Goal: Check status: Check status

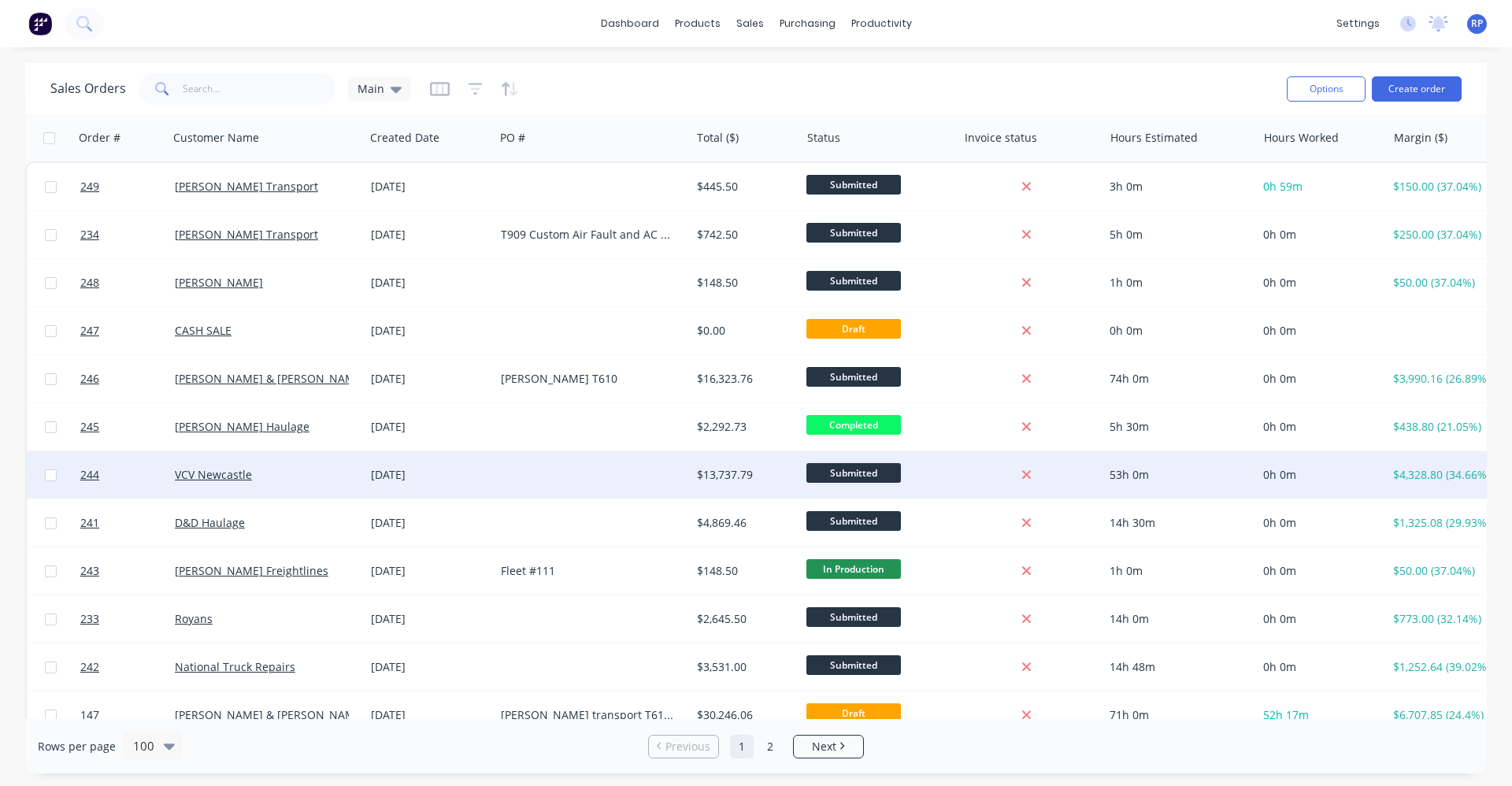
click at [286, 472] on div "VCV Newcastle" at bounding box center [261, 475] width 174 height 15
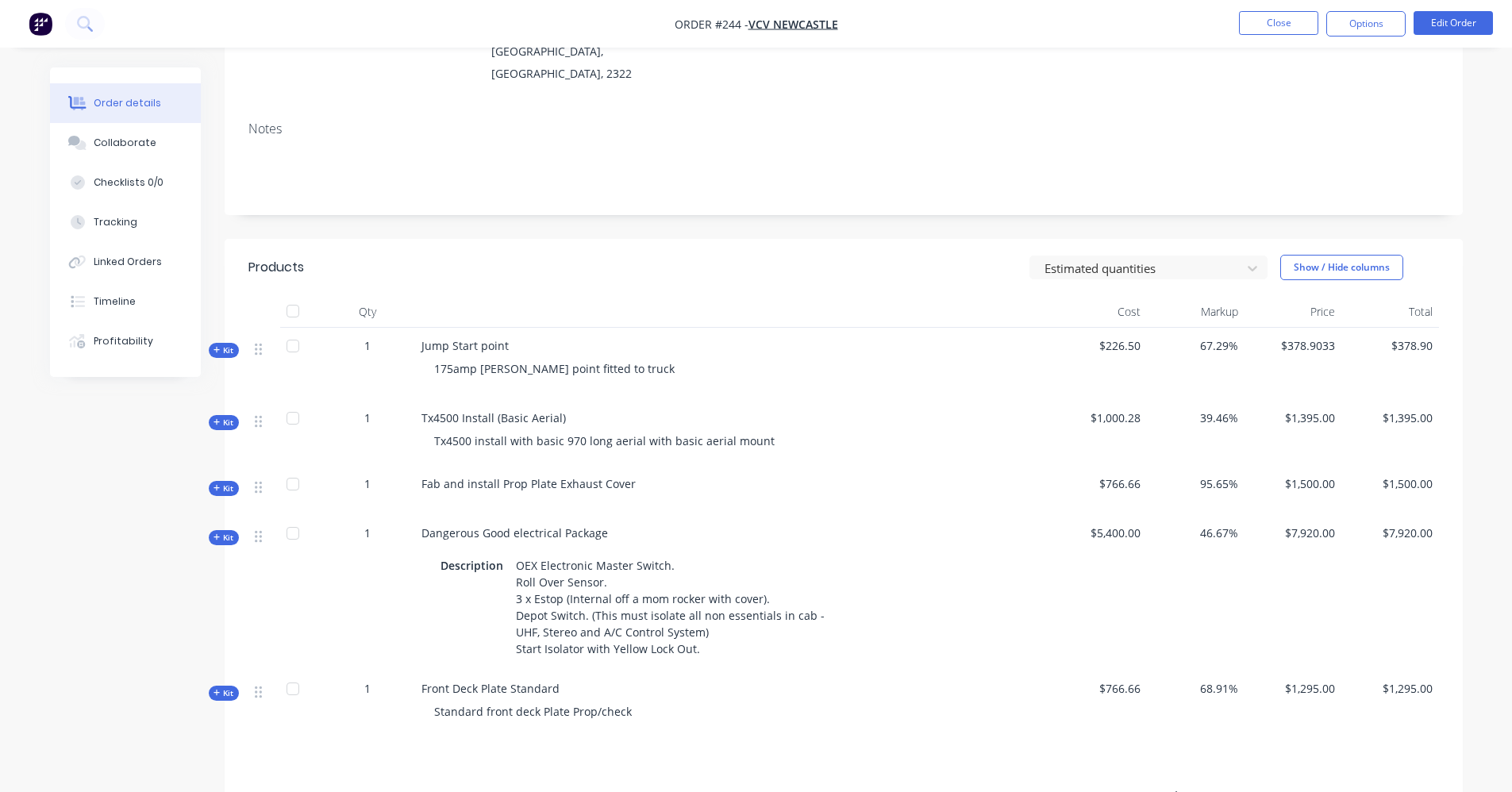
scroll to position [238, 0]
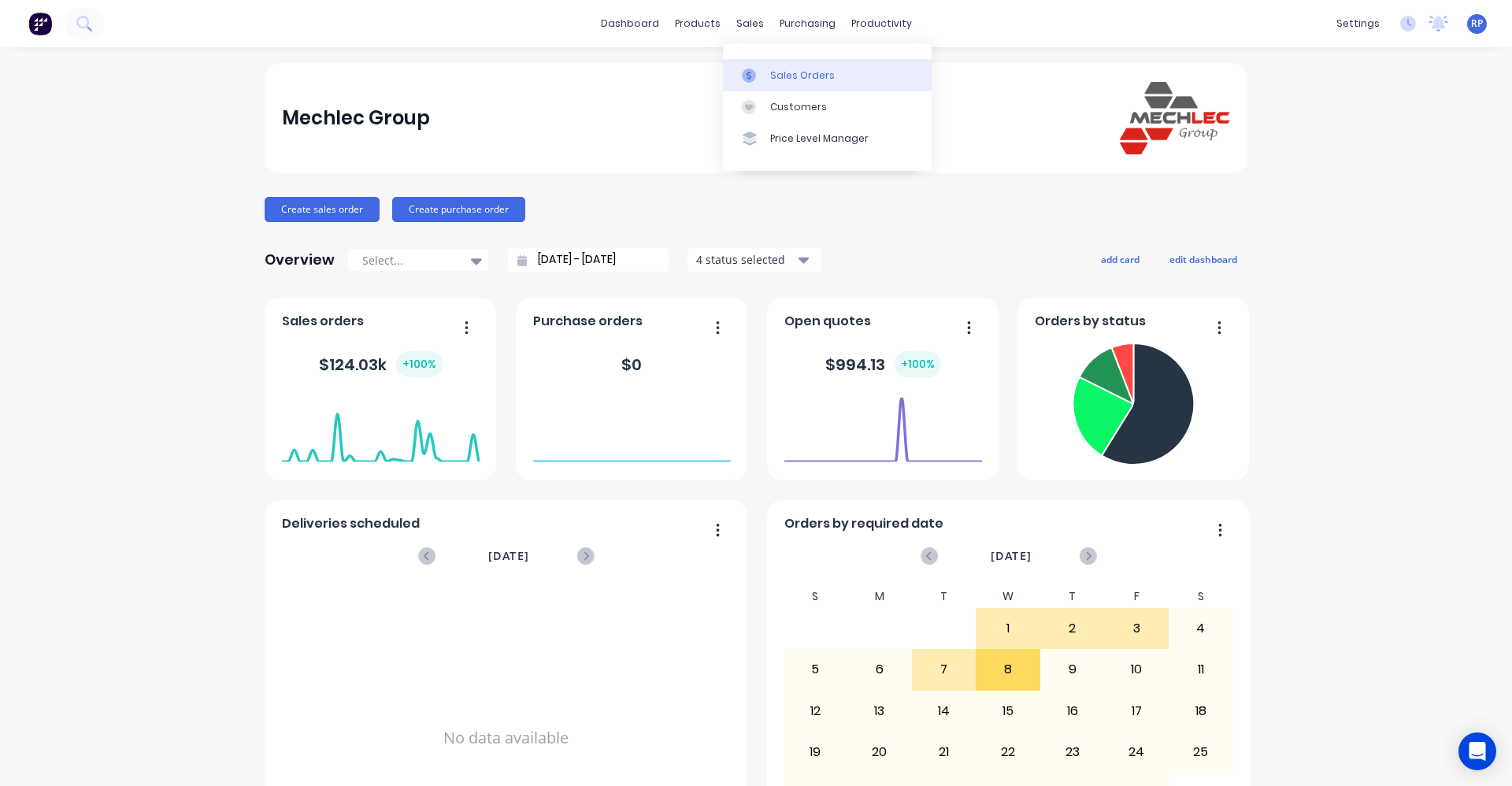
click at [781, 76] on div "Sales Orders" at bounding box center [802, 76] width 65 height 14
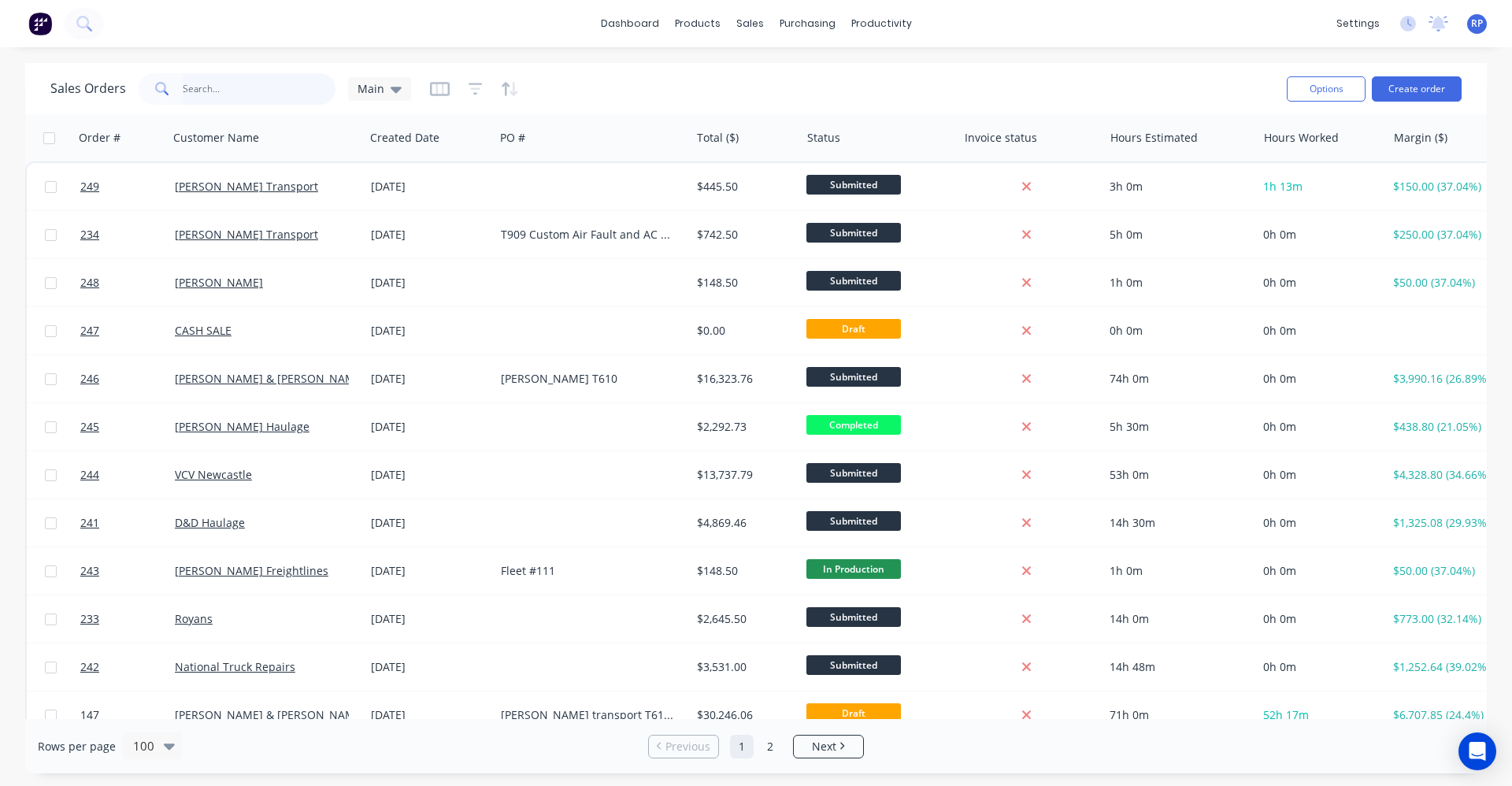
click at [249, 87] on input "text" at bounding box center [259, 89] width 154 height 32
type input "d"
type input "bidner"
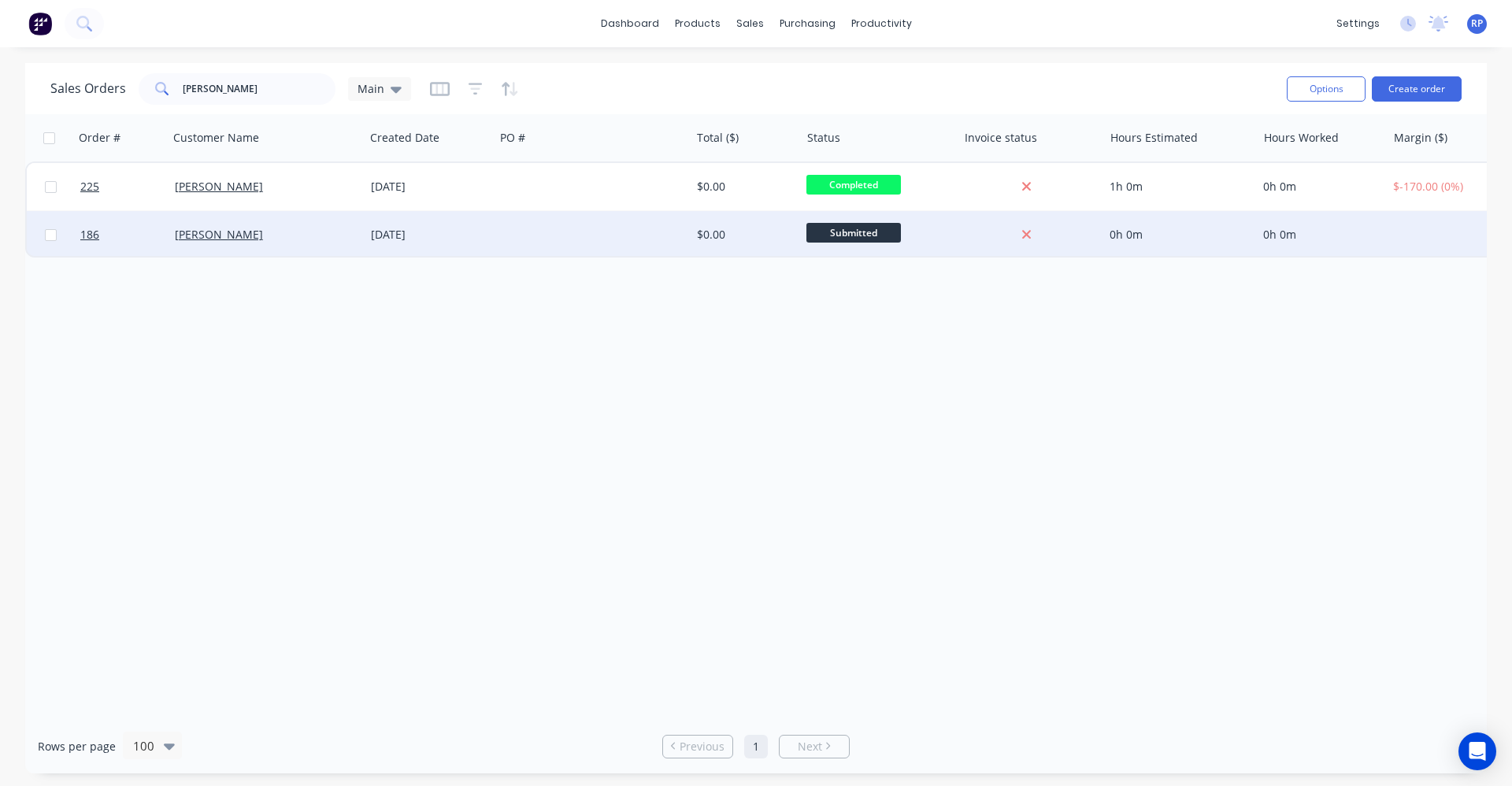
click at [305, 230] on div "Bidner" at bounding box center [261, 235] width 174 height 15
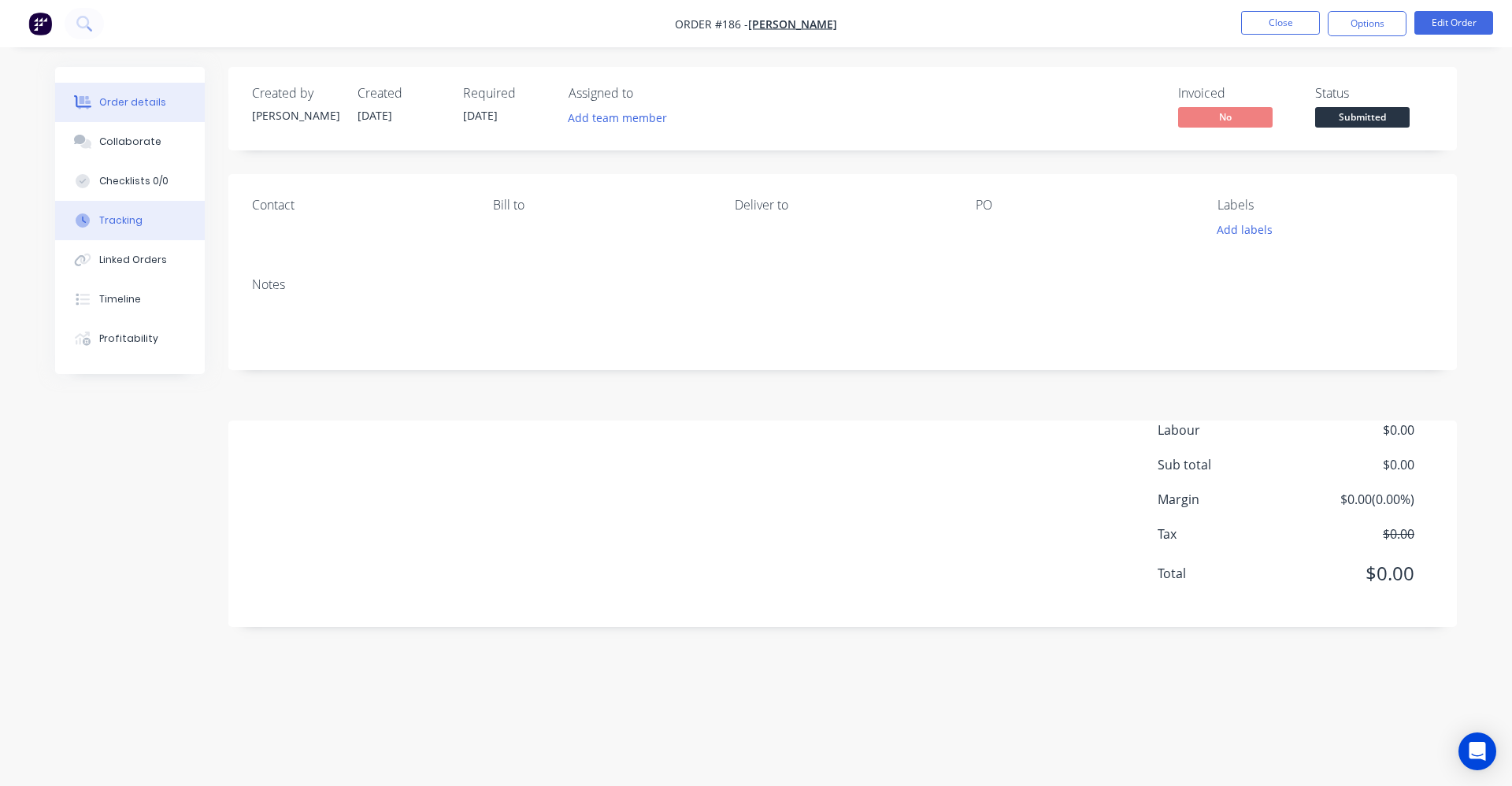
click at [120, 215] on div "Tracking" at bounding box center [120, 220] width 43 height 14
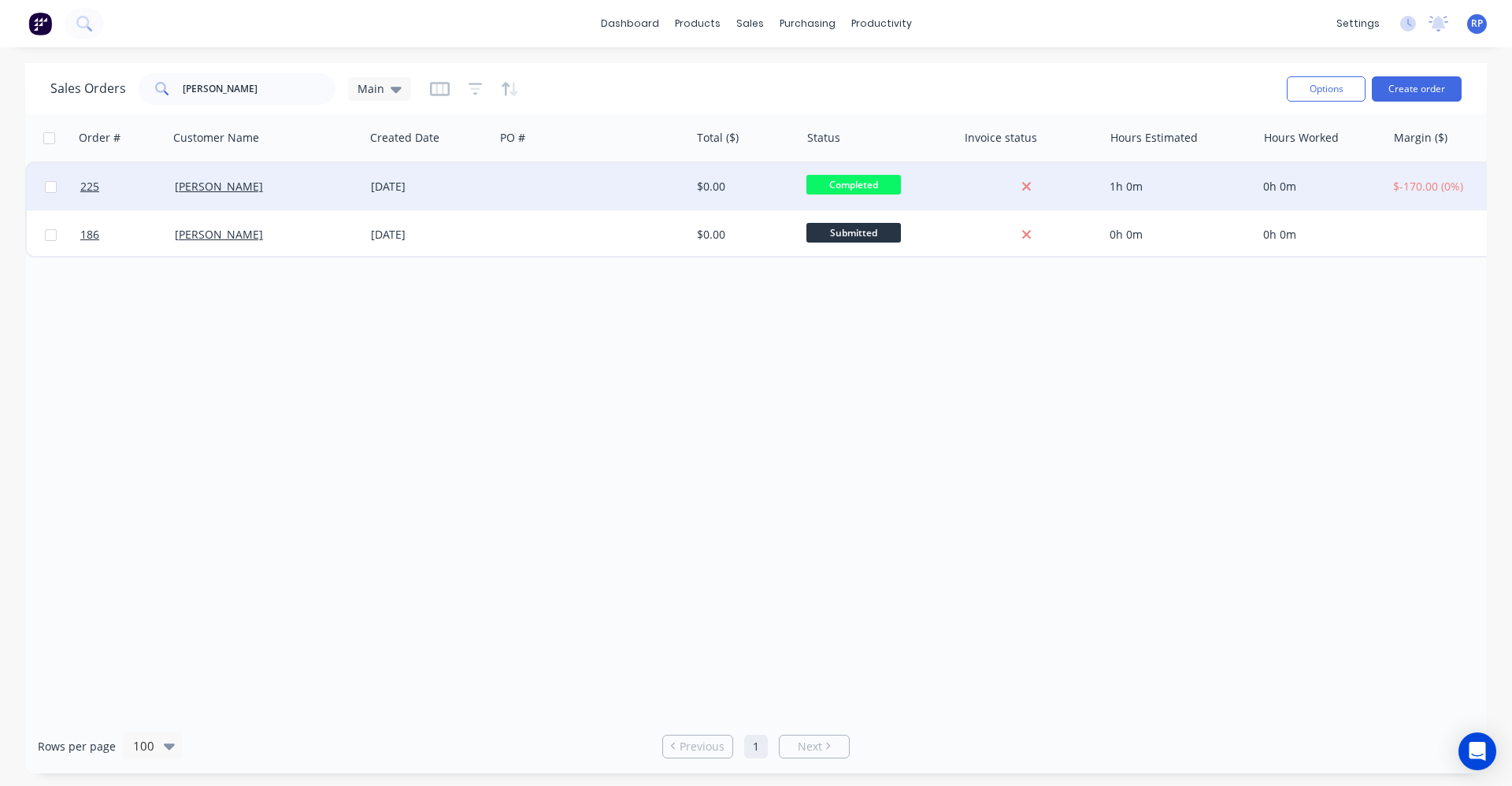
click at [398, 183] on div "03 Sep 2025" at bounding box center [429, 187] width 117 height 15
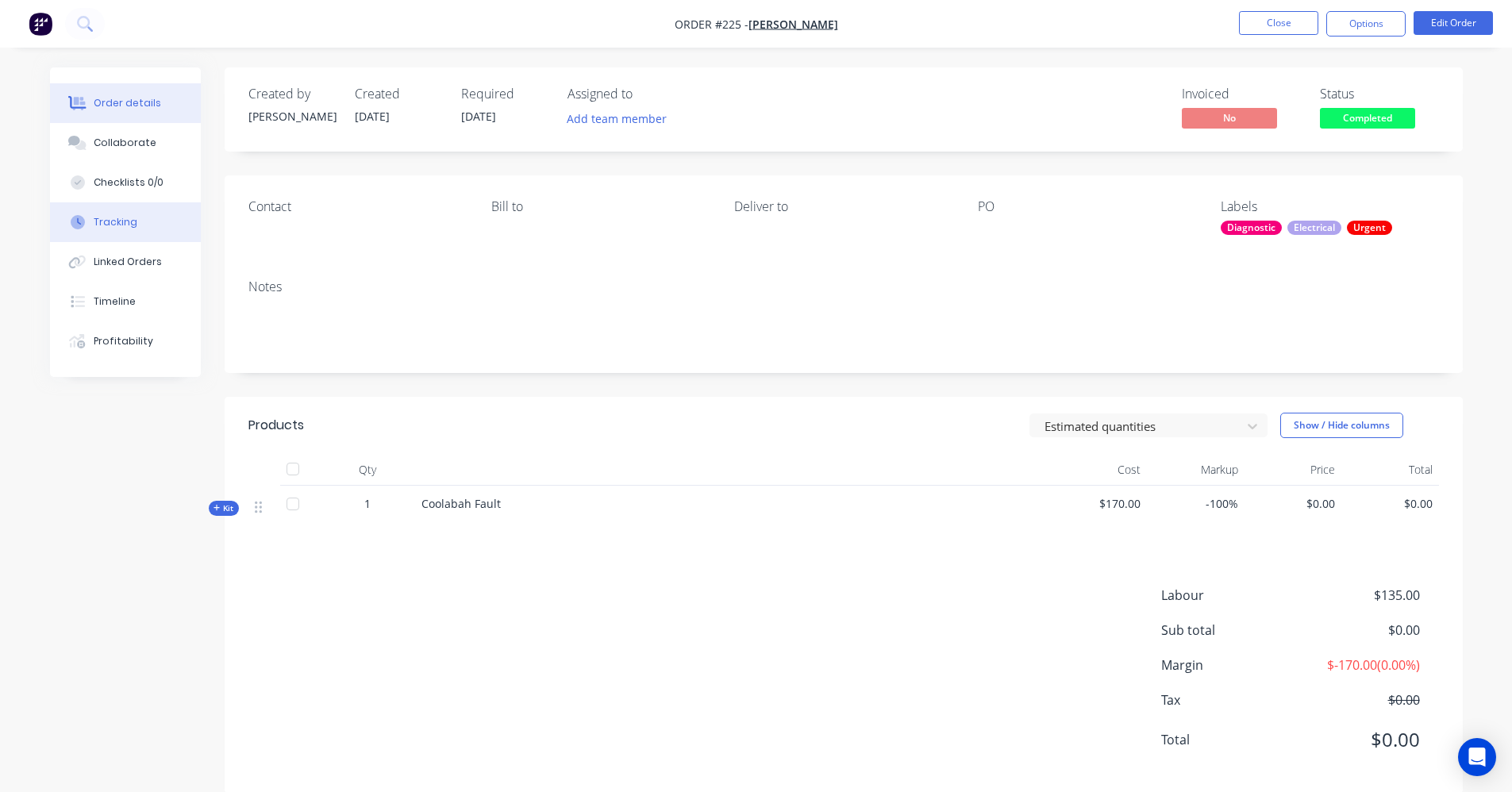
click at [133, 227] on div "Tracking" at bounding box center [115, 222] width 43 height 14
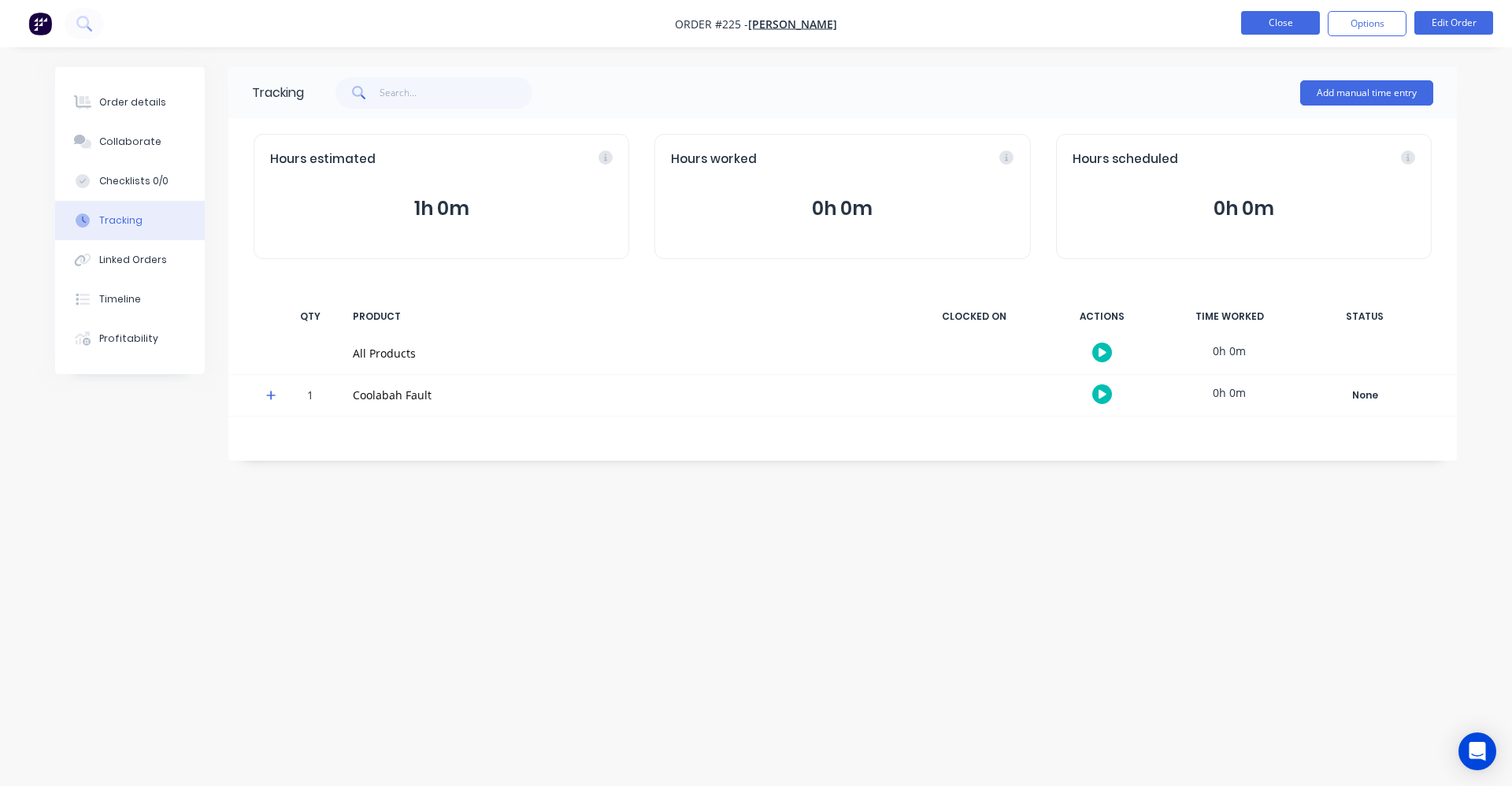
click at [1289, 21] on button "Close" at bounding box center [1281, 22] width 79 height 23
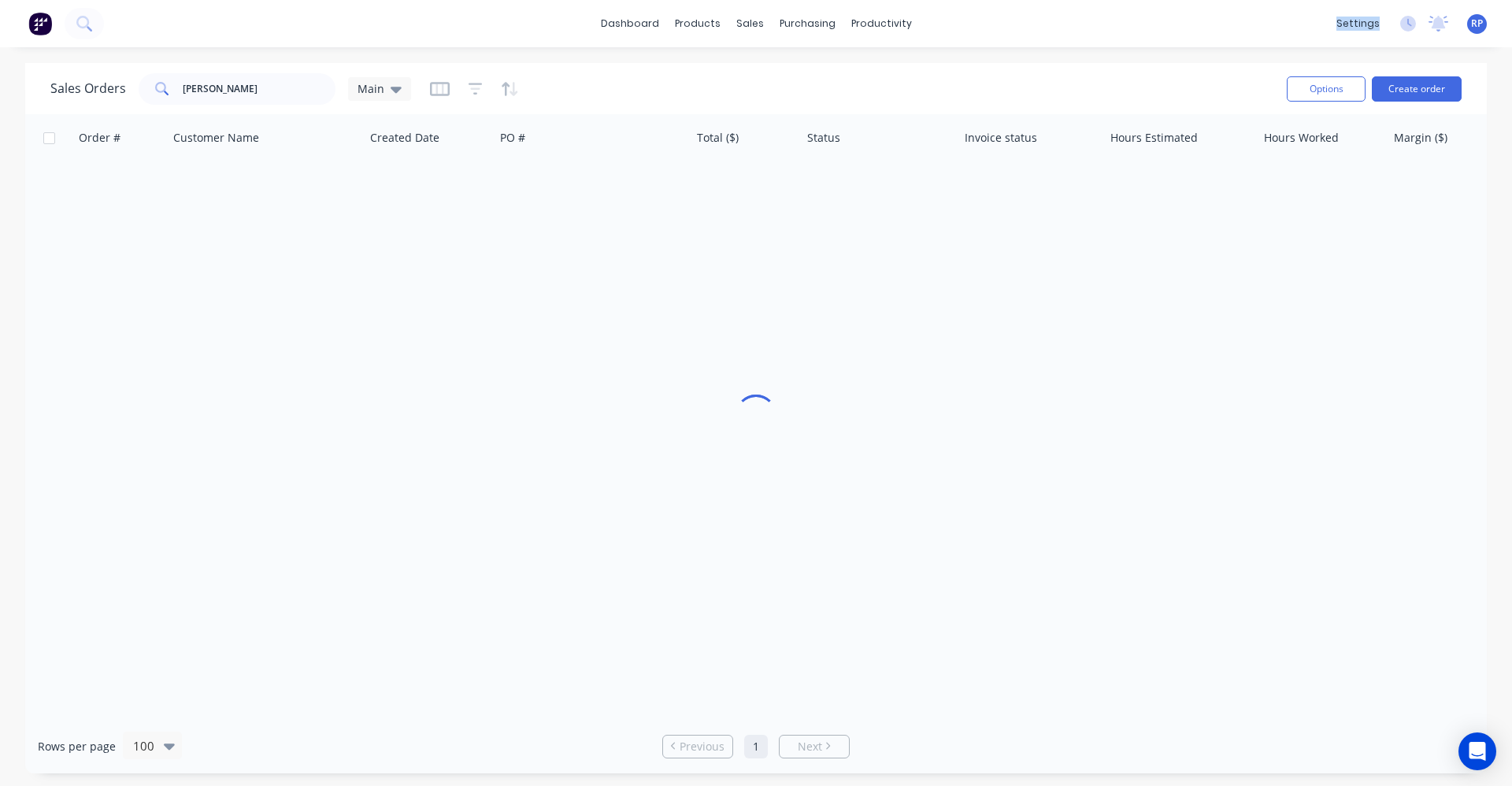
click at [1291, 21] on div "dashboard products sales purchasing productivity dashboard products Product Cat…" at bounding box center [756, 23] width 1512 height 47
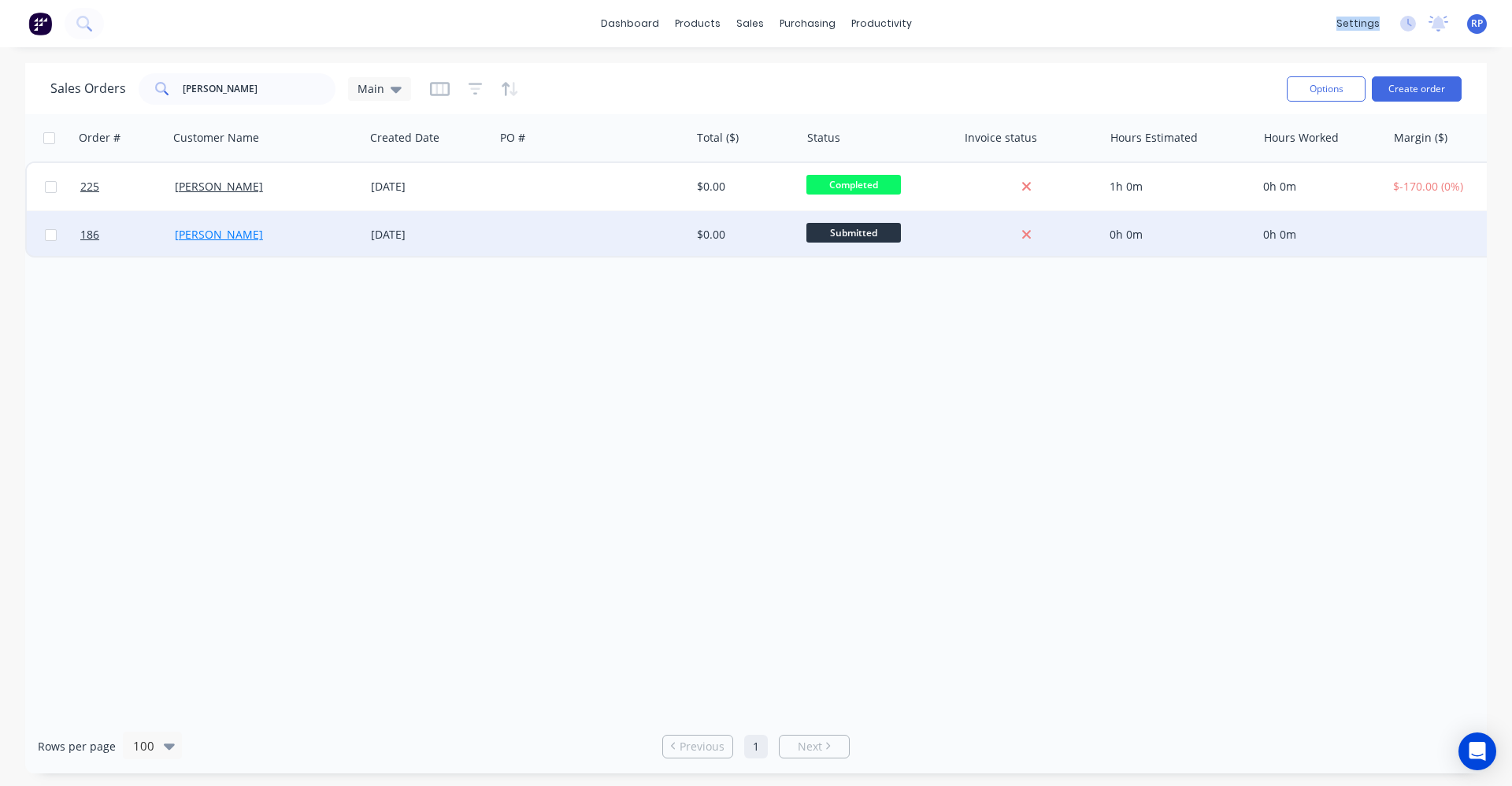
click at [193, 233] on link "Bidner" at bounding box center [218, 234] width 89 height 15
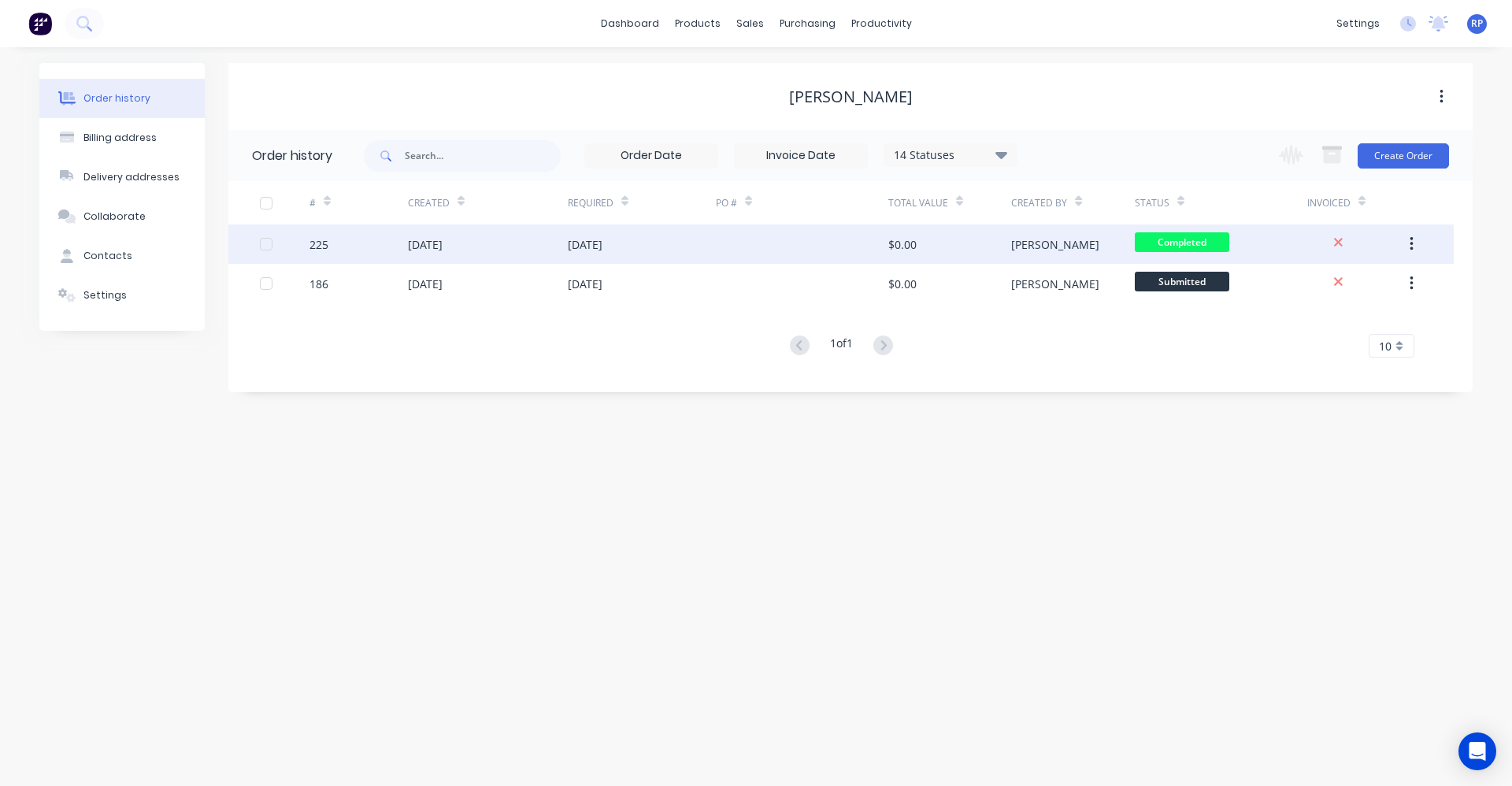
click at [661, 255] on div "03 Sep 2025" at bounding box center [642, 244] width 148 height 40
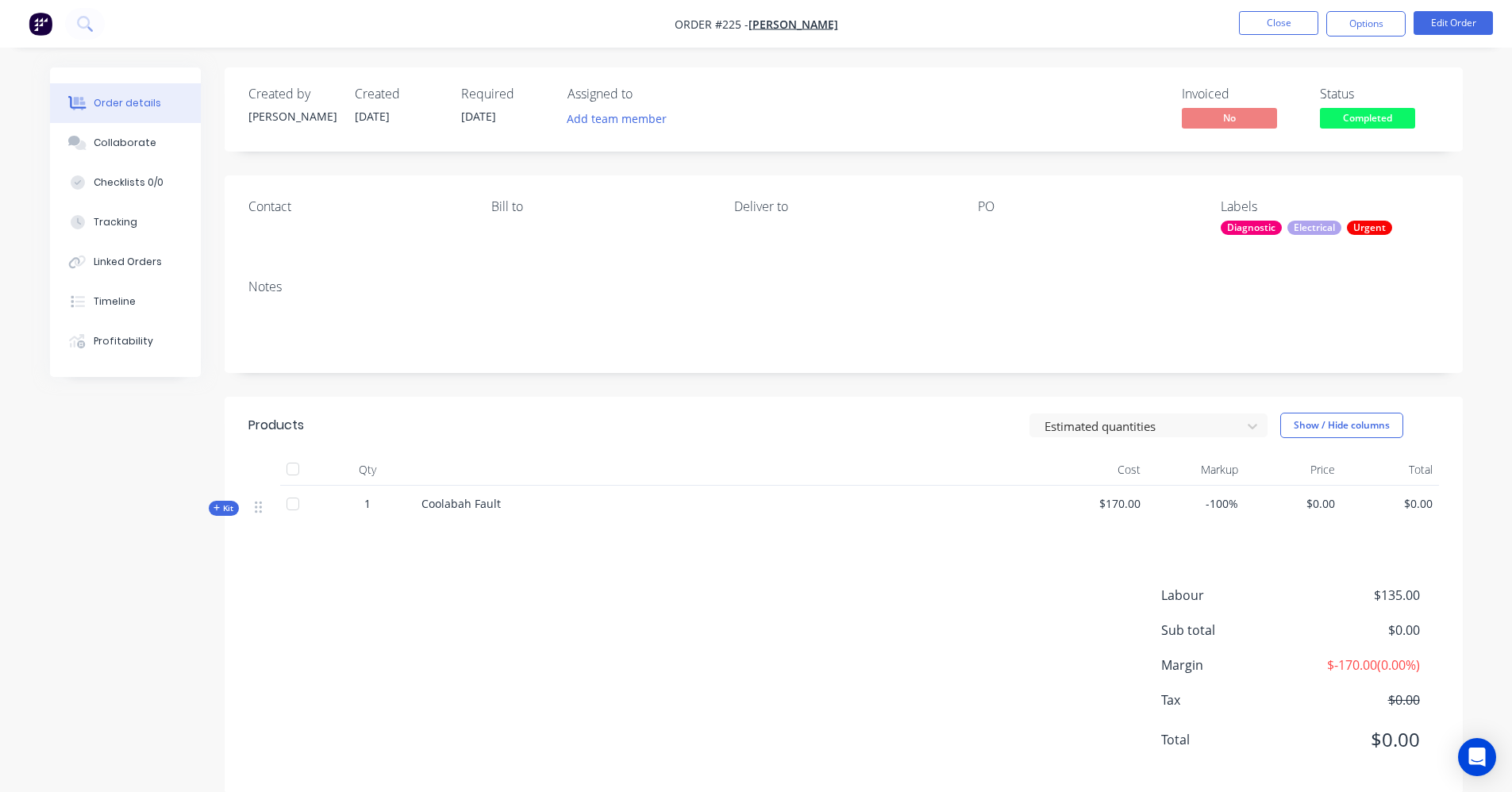
click at [213, 505] on icon "button" at bounding box center [217, 508] width 7 height 8
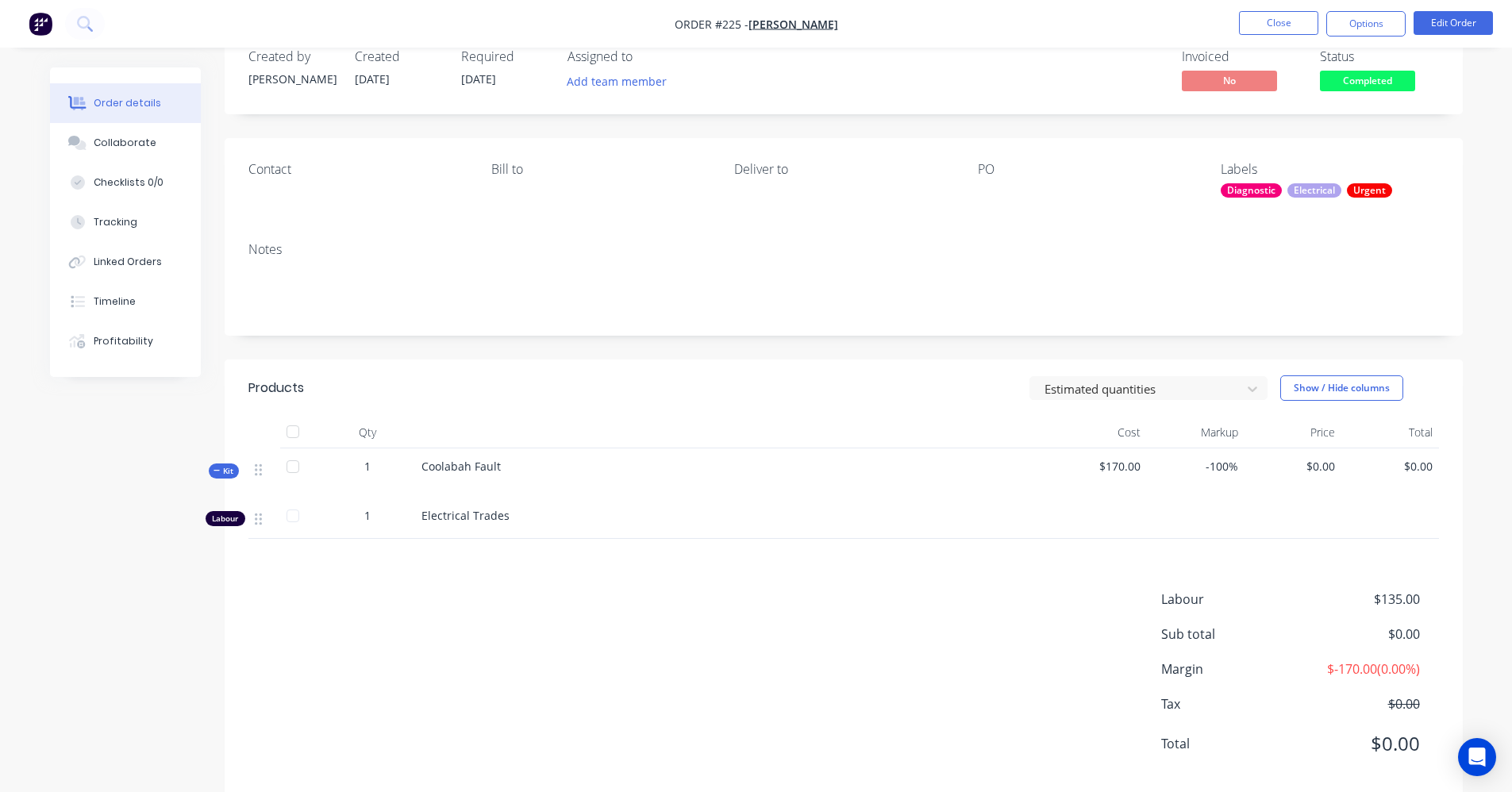
scroll to position [67, 0]
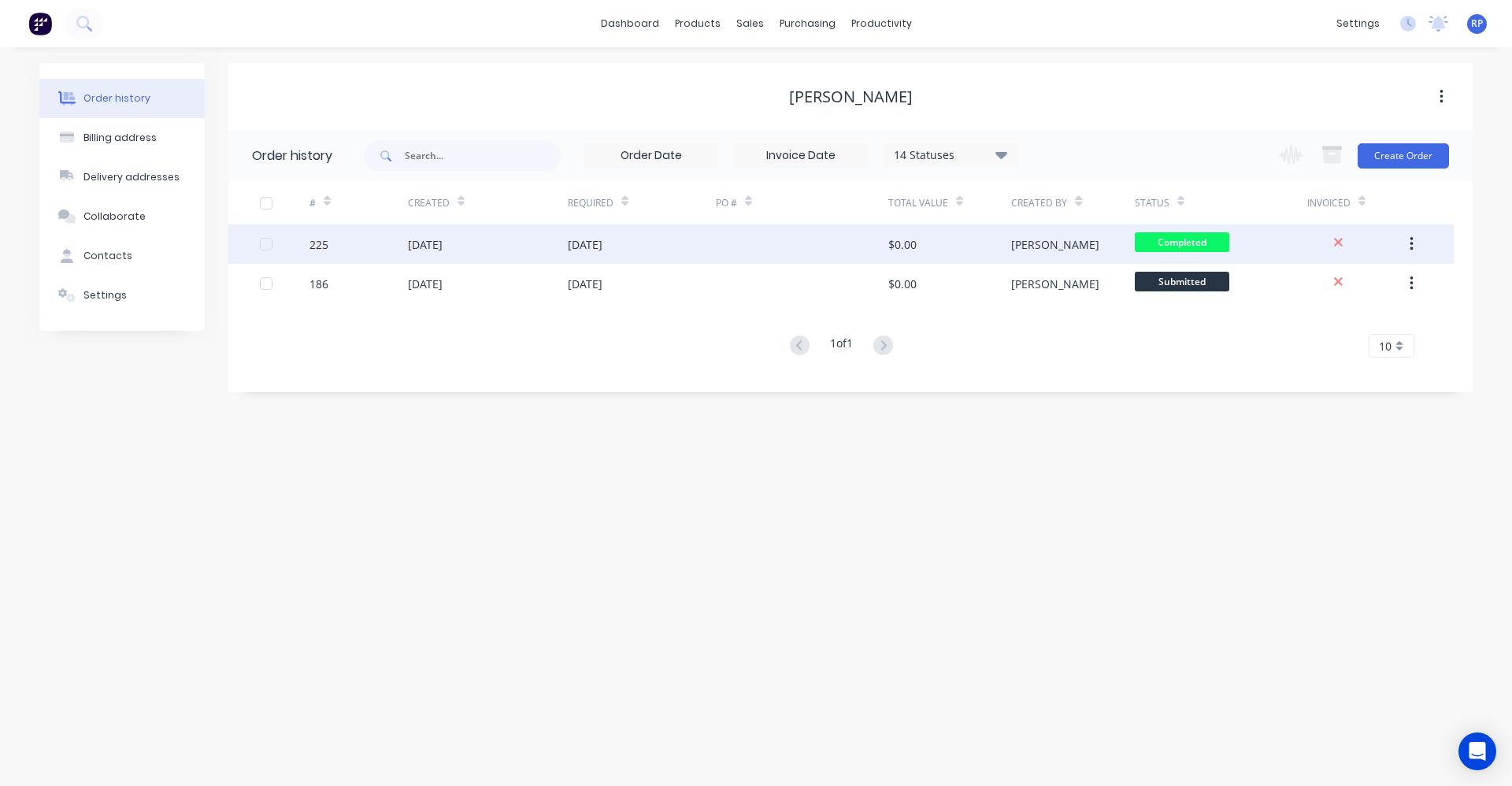
click at [506, 248] on div "03 Sep 2025" at bounding box center [488, 244] width 160 height 40
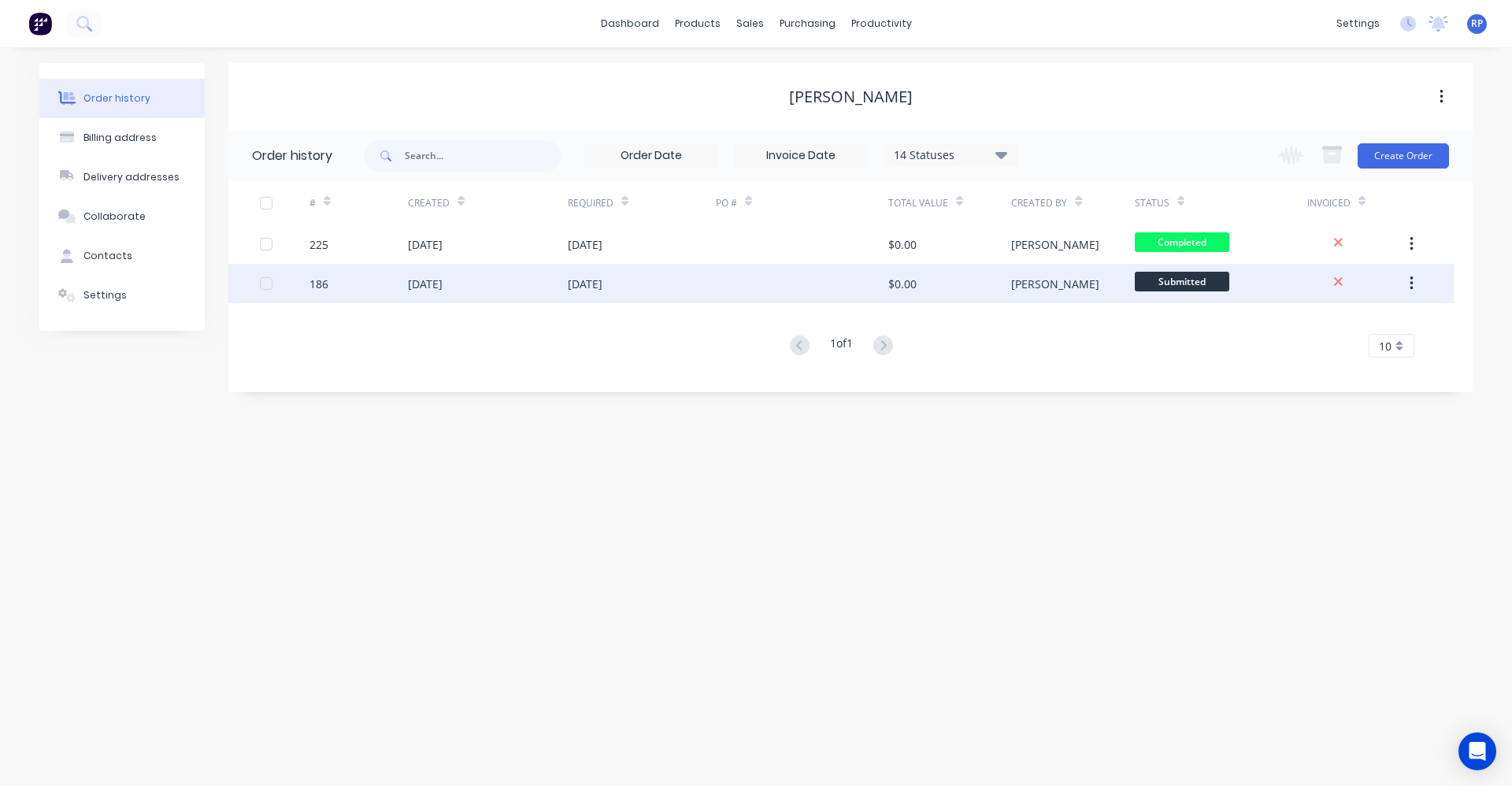
click at [351, 286] on div "186" at bounding box center [359, 284] width 98 height 40
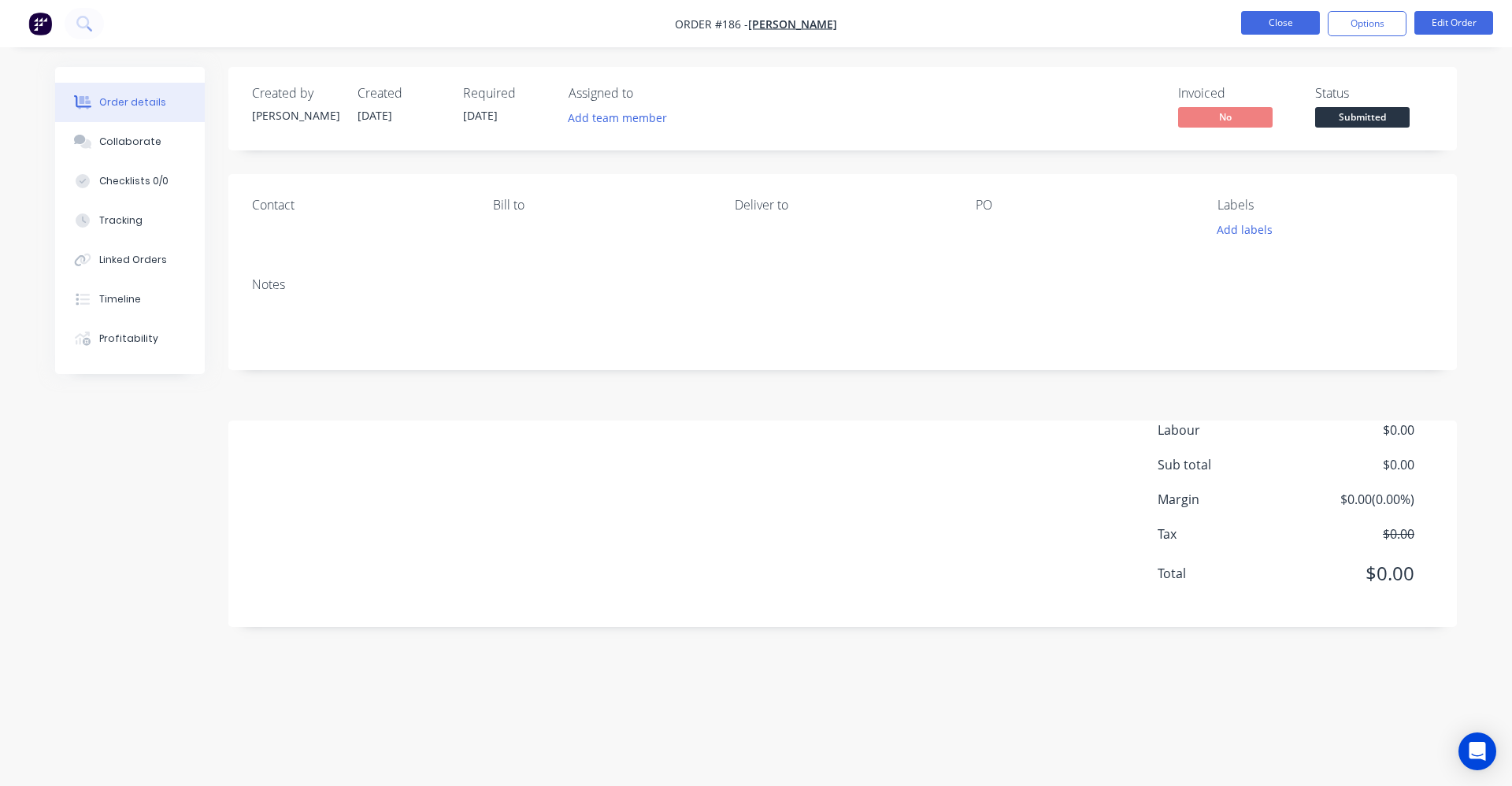
click at [1307, 15] on button "Close" at bounding box center [1281, 22] width 79 height 23
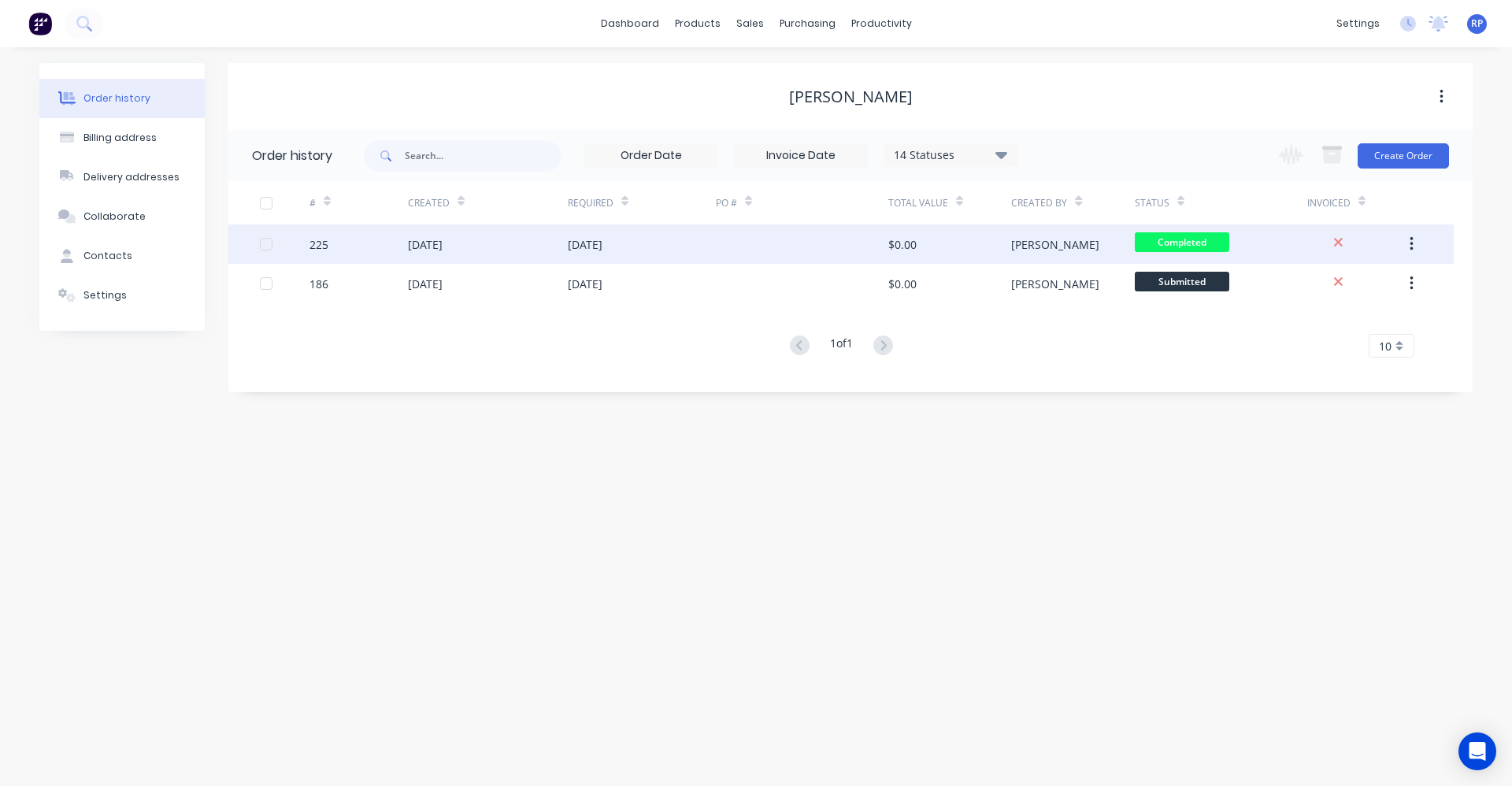
click at [417, 260] on div "03 Sep 2025" at bounding box center [488, 244] width 160 height 40
